Goal: Find contact information: Find contact information

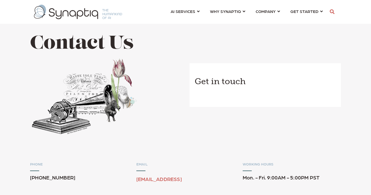
scroll to position [0, 2]
